Goal: Communication & Community: Answer question/provide support

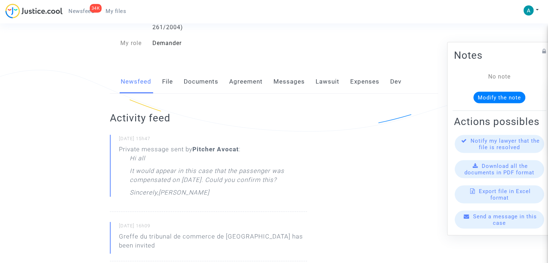
click at [291, 83] on link "Messages" at bounding box center [289, 82] width 31 height 24
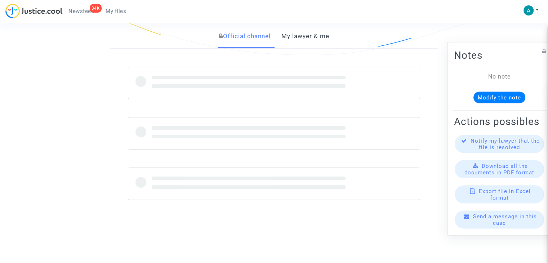
scroll to position [180, 0]
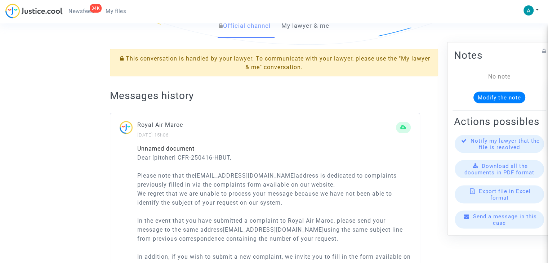
click at [309, 26] on link "My lawyer & me" at bounding box center [306, 26] width 48 height 24
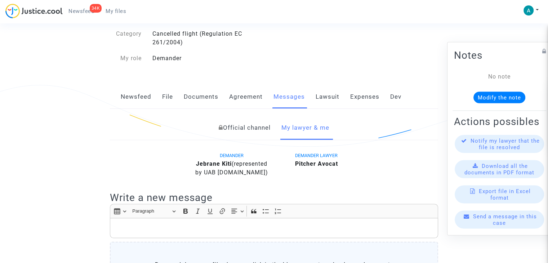
scroll to position [62, 0]
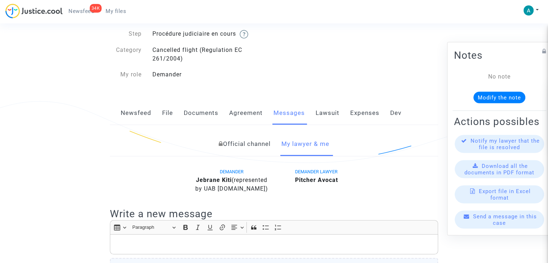
click at [148, 112] on link "Newsfeed" at bounding box center [136, 113] width 31 height 24
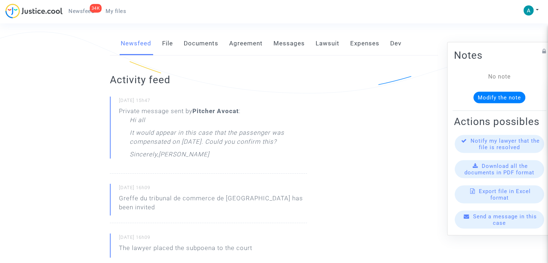
scroll to position [144, 0]
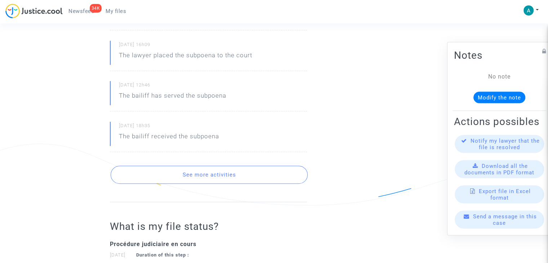
click at [252, 166] on button "See more activities" at bounding box center [209, 175] width 197 height 18
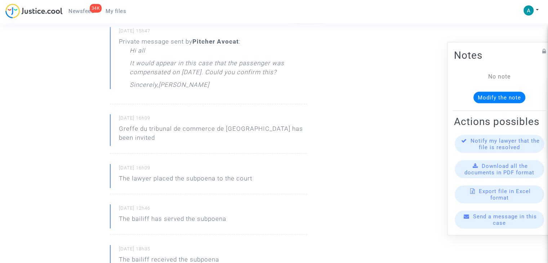
scroll to position [180, 0]
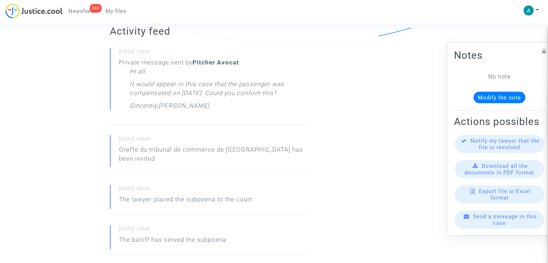
click at [510, 226] on div "Send a message in this case" at bounding box center [499, 220] width 89 height 18
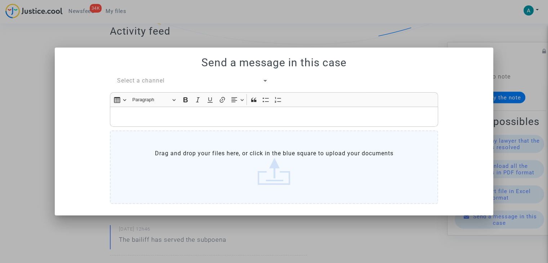
click at [135, 80] on span "Select a channel" at bounding box center [141, 80] width 48 height 7
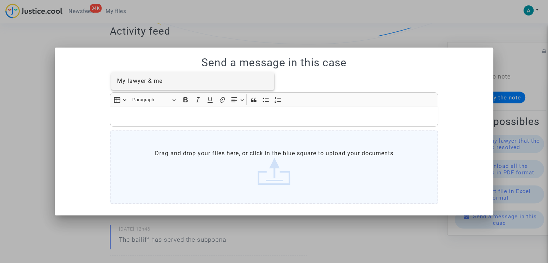
click at [154, 88] on span "My lawyer & me" at bounding box center [193, 80] width 152 height 17
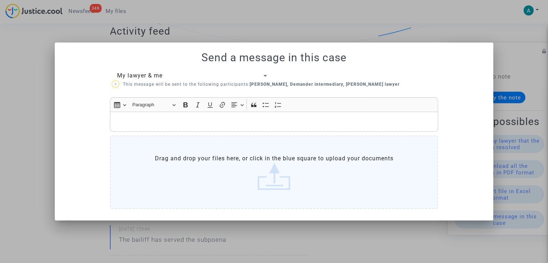
click at [183, 123] on p "Rich Text Editor, main" at bounding box center [274, 121] width 321 height 9
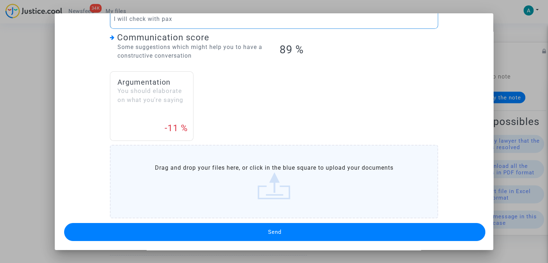
scroll to position [74, 0]
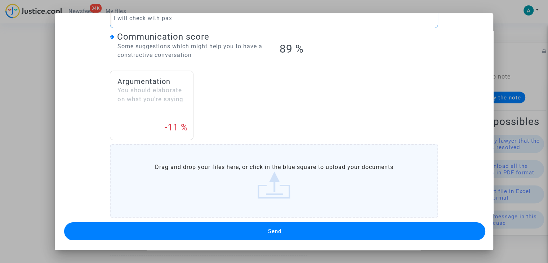
click at [268, 229] on span "Send" at bounding box center [274, 231] width 13 height 6
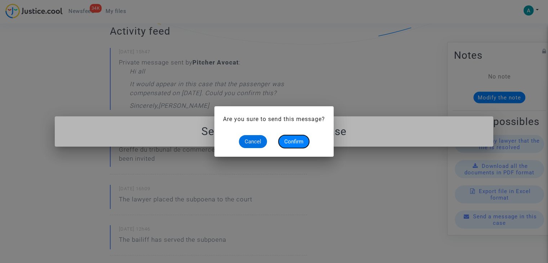
click at [307, 141] on button "Confirm" at bounding box center [294, 141] width 31 height 13
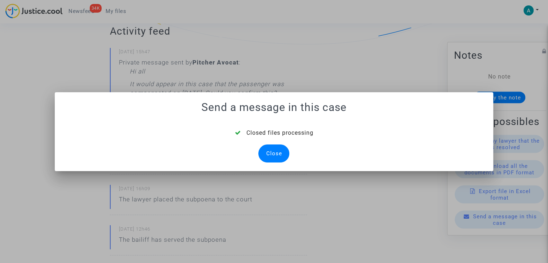
click at [258, 165] on mat-dialog-container "Send a message in this case Closed files processing Close" at bounding box center [274, 131] width 439 height 79
click at [273, 156] on div "Close" at bounding box center [274, 154] width 31 height 18
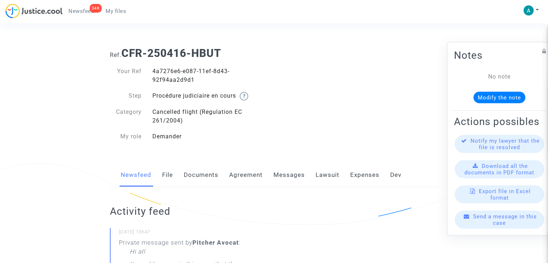
scroll to position [180, 0]
click at [490, 226] on span "Send a message in this case" at bounding box center [505, 219] width 64 height 13
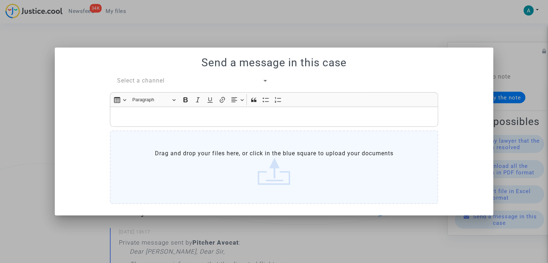
click at [141, 82] on span "Select a channel" at bounding box center [141, 80] width 48 height 7
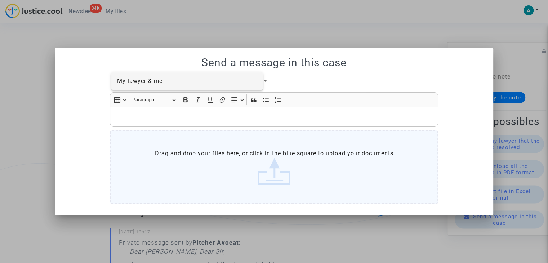
click at [153, 85] on span "My lawyer & me" at bounding box center [187, 80] width 140 height 17
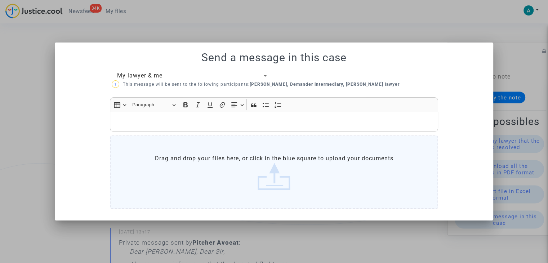
click at [162, 115] on div "Rich Text Editor, main" at bounding box center [274, 122] width 329 height 20
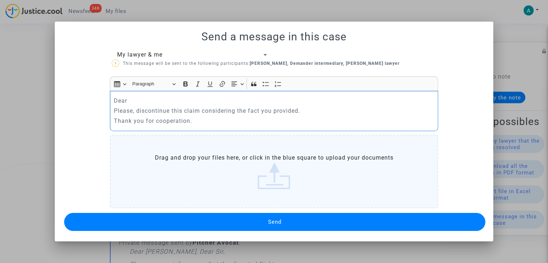
click at [142, 106] on p "Please, discontinue this claim considering the fact you provided." at bounding box center [274, 110] width 321 height 9
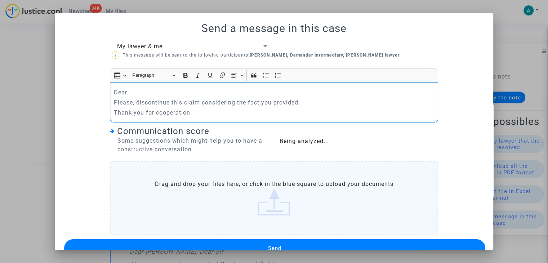
click at [141, 93] on p "Dear" at bounding box center [274, 92] width 321 height 9
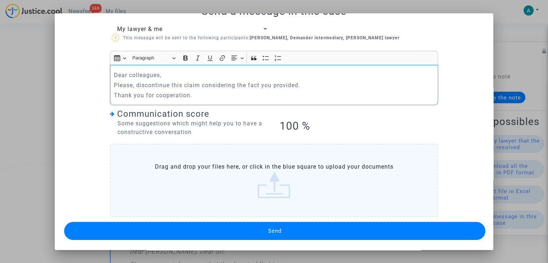
click at [282, 230] on button "Send" at bounding box center [275, 231] width 422 height 18
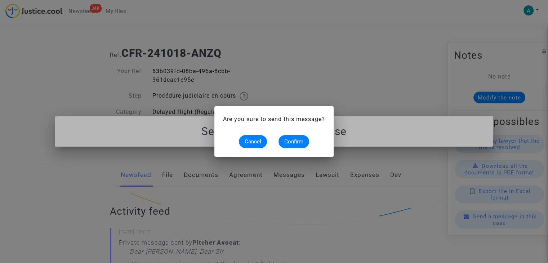
scroll to position [0, 0]
click at [299, 138] on span "Confirm" at bounding box center [294, 141] width 19 height 6
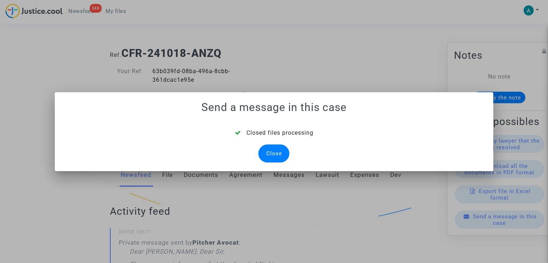
click at [275, 150] on div "Close" at bounding box center [274, 154] width 31 height 18
